Goal: Navigation & Orientation: Find specific page/section

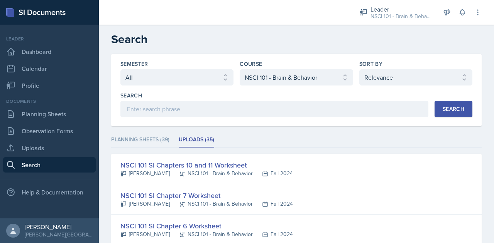
select select "all"
select select "81bb374f-e51e-405f-8b12-8170eea9df7e"
select select "1"
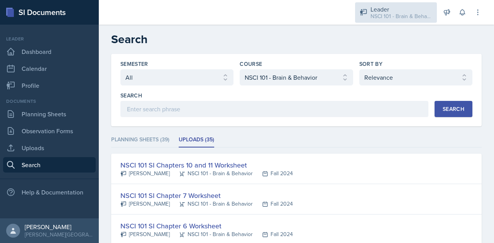
click at [394, 7] on div "Leader" at bounding box center [401, 9] width 62 height 9
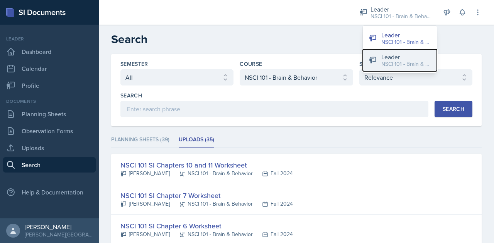
click at [391, 65] on div "NSCI 101 - Brain & Behavior / Fall 2025" at bounding box center [405, 64] width 49 height 8
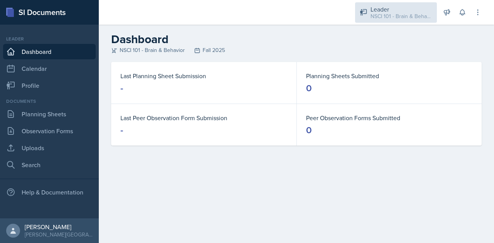
click at [387, 20] on div "NSCI 101 - Brain & Behavior / Fall 2025" at bounding box center [401, 16] width 62 height 8
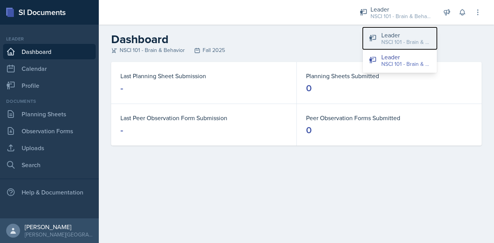
click at [391, 43] on div "NSCI 101 - Brain & Behavior / Fall 2025" at bounding box center [405, 42] width 49 height 8
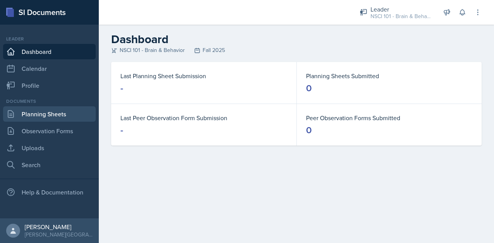
click at [58, 115] on link "Planning Sheets" at bounding box center [49, 114] width 93 height 15
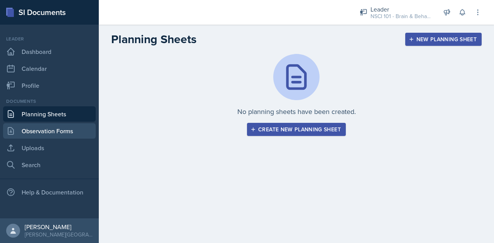
click at [67, 129] on link "Observation Forms" at bounding box center [49, 130] width 93 height 15
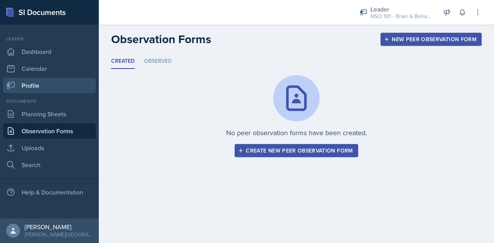
click at [53, 80] on link "Profile" at bounding box center [49, 85] width 93 height 15
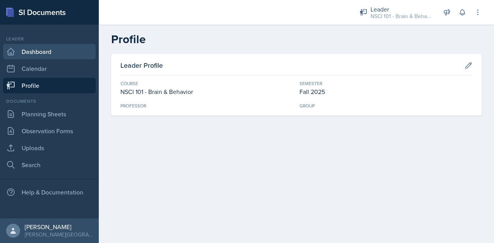
click at [43, 47] on link "Dashboard" at bounding box center [49, 51] width 93 height 15
